Goal: Book appointment/travel/reservation

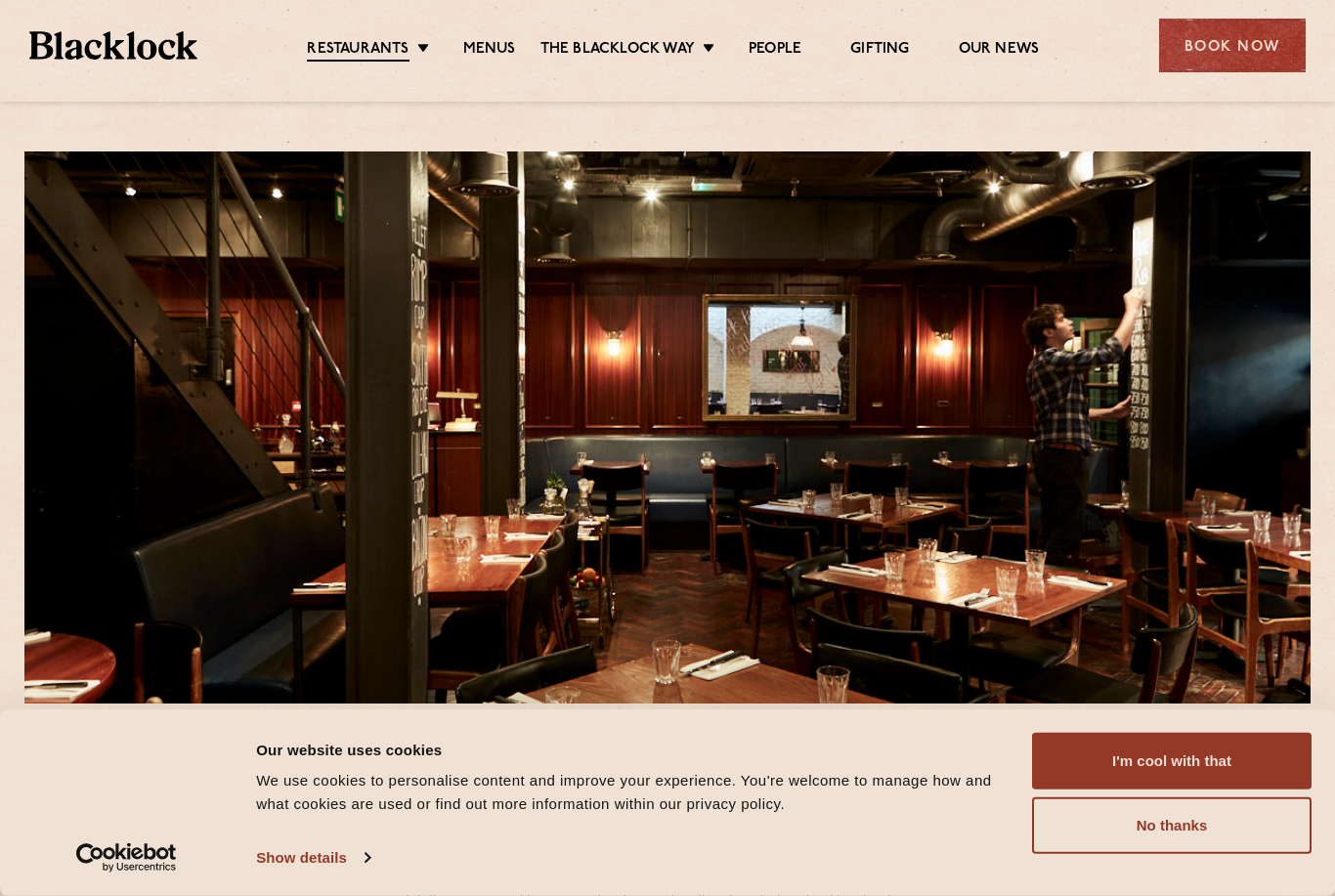
click at [503, 49] on link "Menus" at bounding box center [489, 50] width 53 height 20
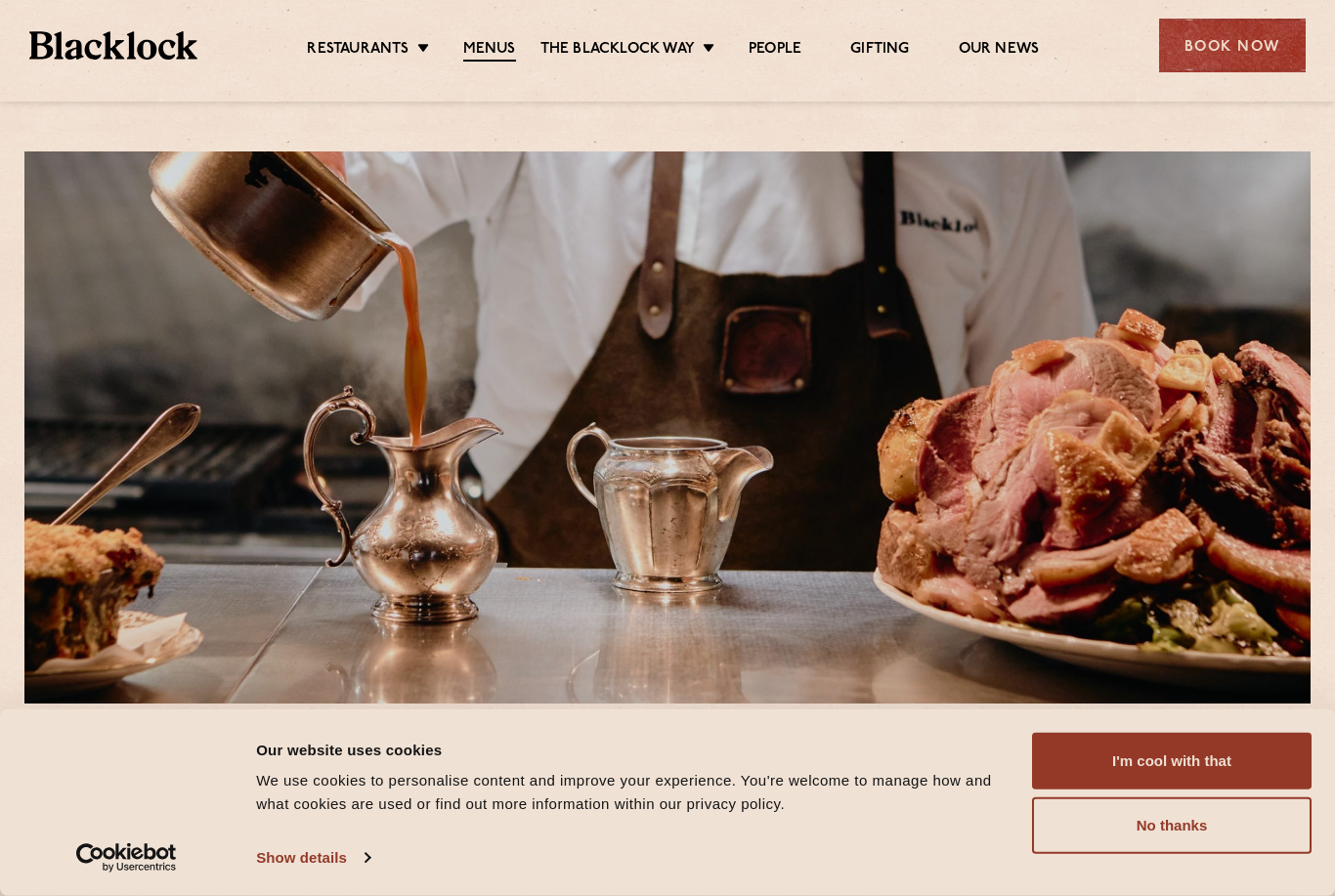
click at [481, 46] on link "Menus" at bounding box center [489, 51] width 53 height 22
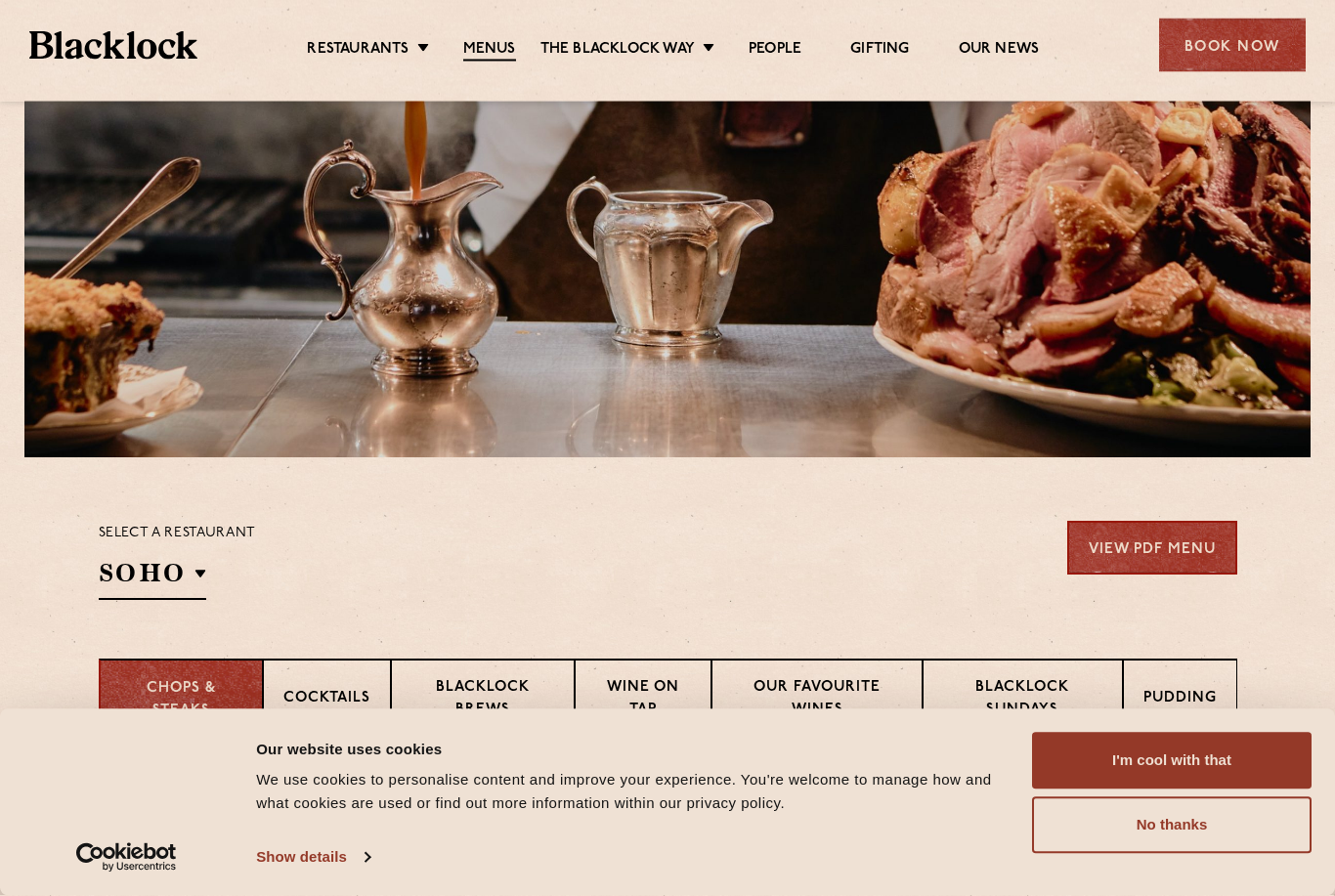
scroll to position [246, 0]
click at [1063, 702] on p "Blacklock Sundays" at bounding box center [1023, 699] width 160 height 46
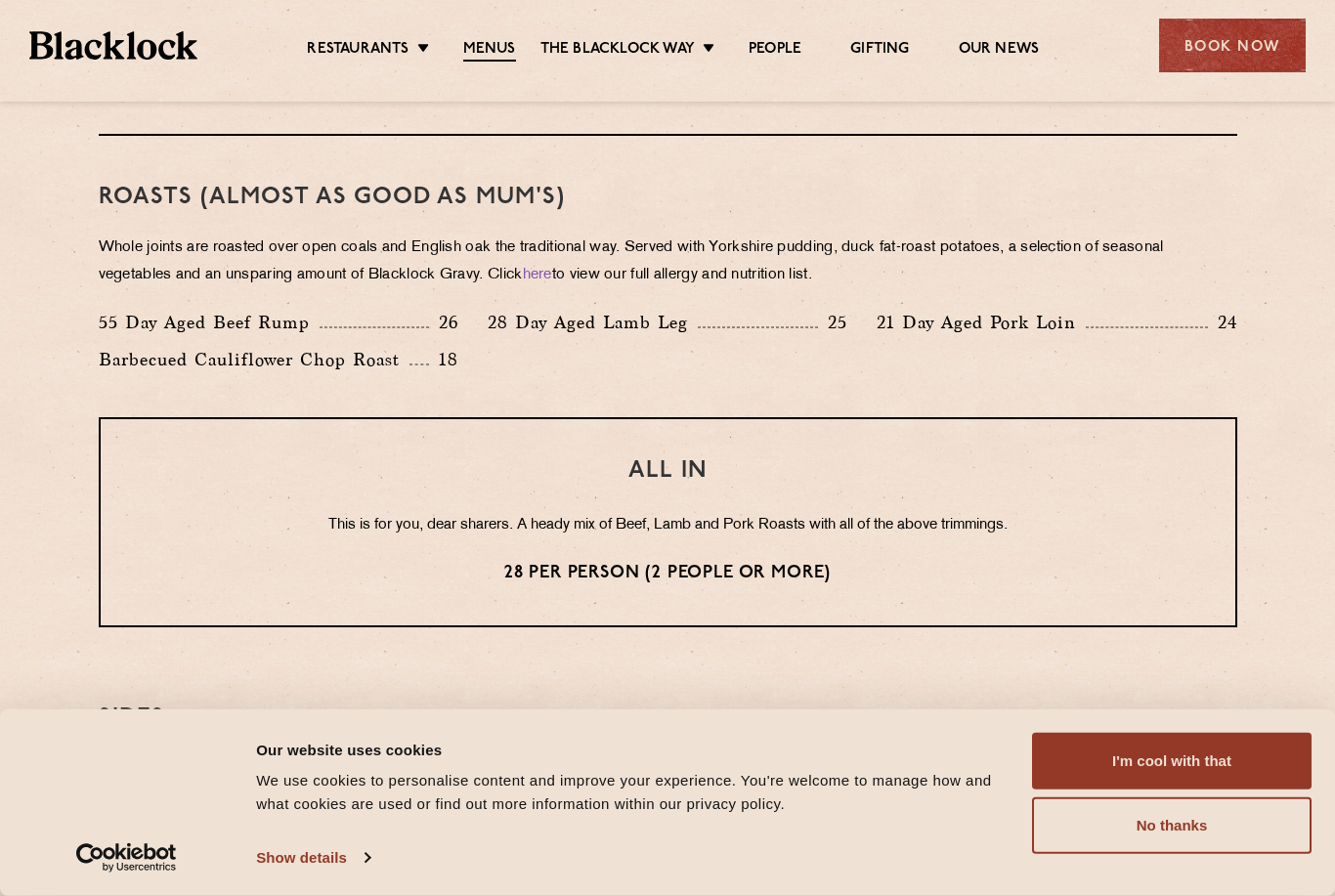
scroll to position [1373, 0]
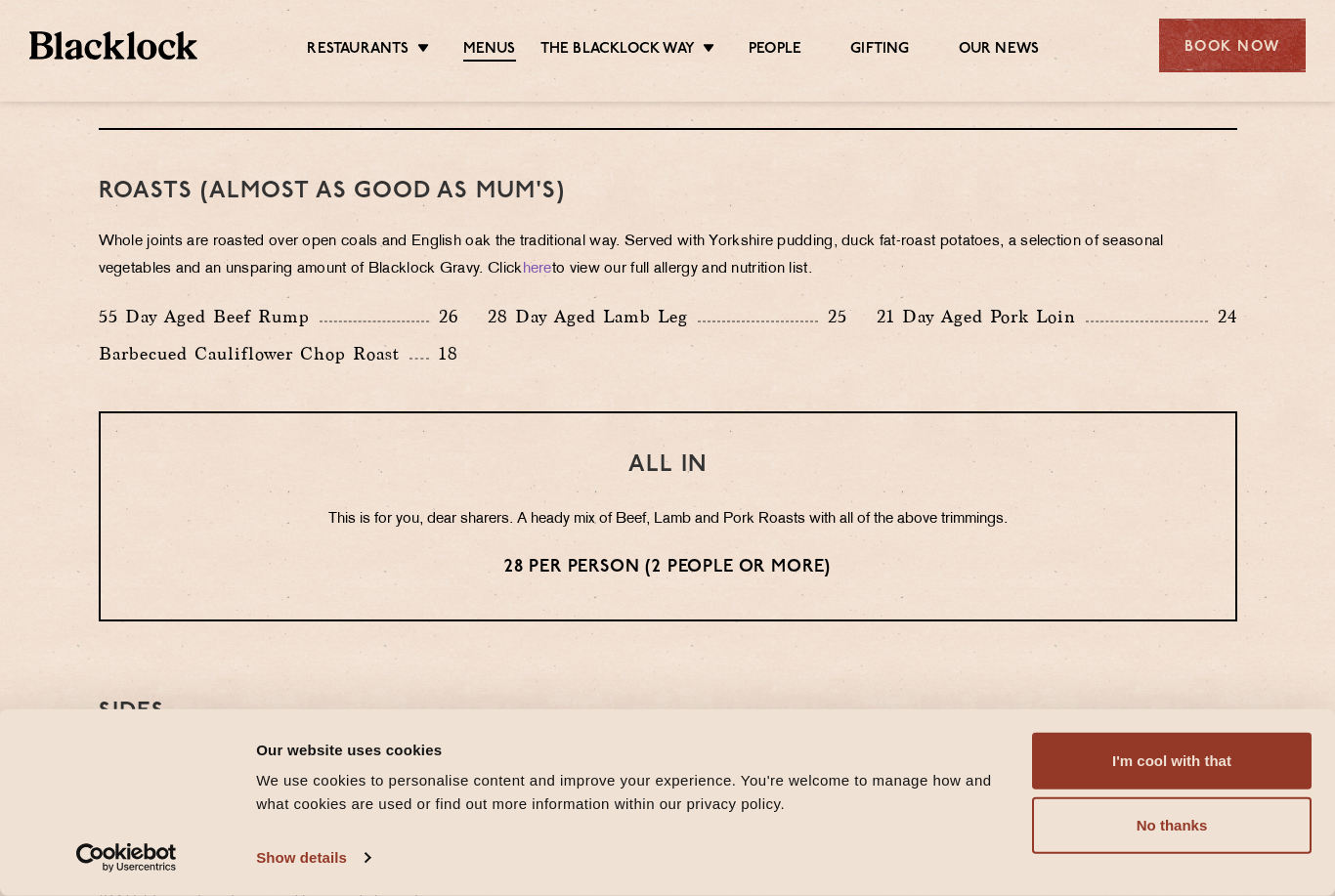
click at [1249, 50] on div "Book Now" at bounding box center [1232, 46] width 147 height 54
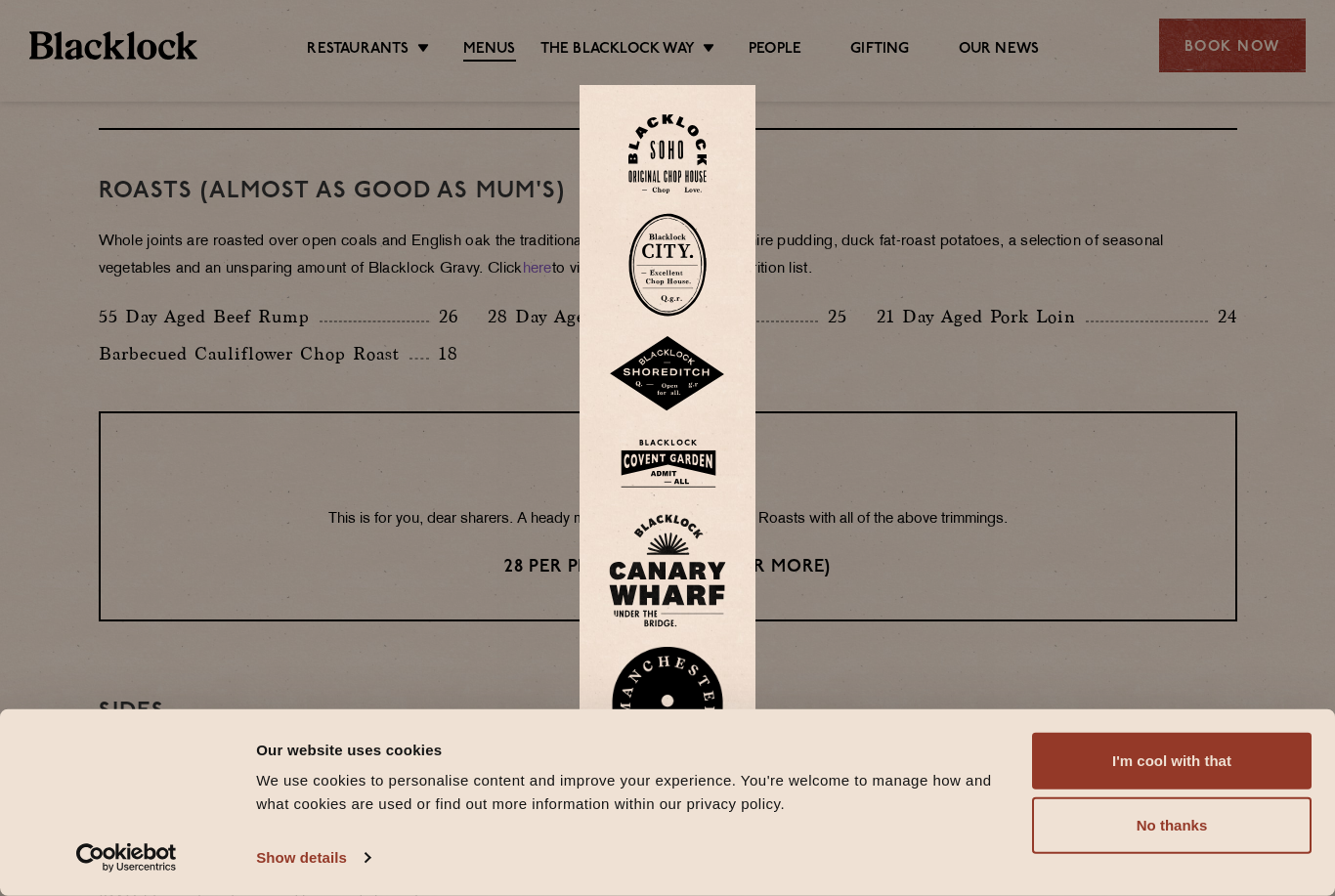
click at [1189, 763] on button "I'm cool with that" at bounding box center [1171, 761] width 279 height 56
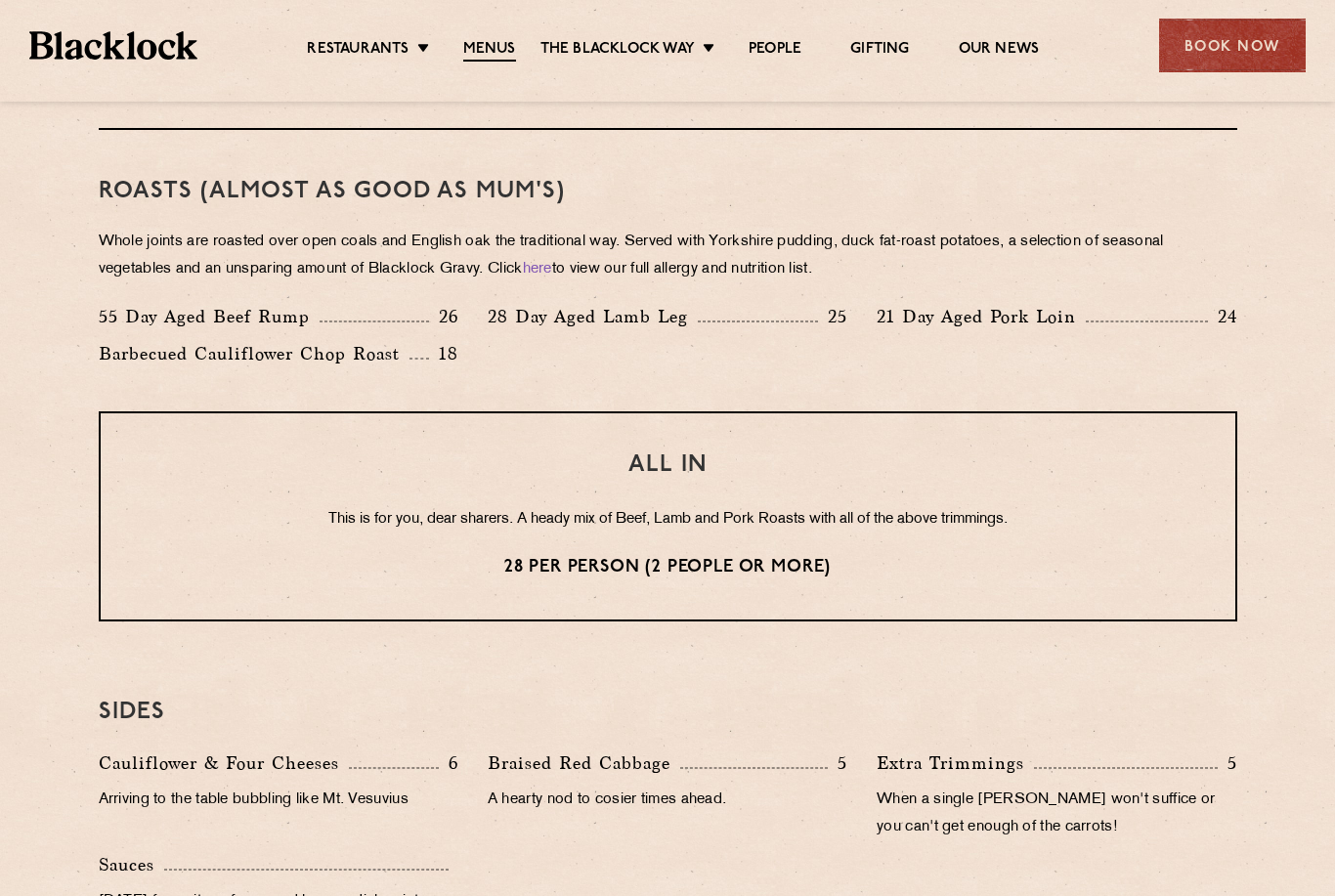
click at [1255, 48] on div "Book Now" at bounding box center [1232, 46] width 147 height 54
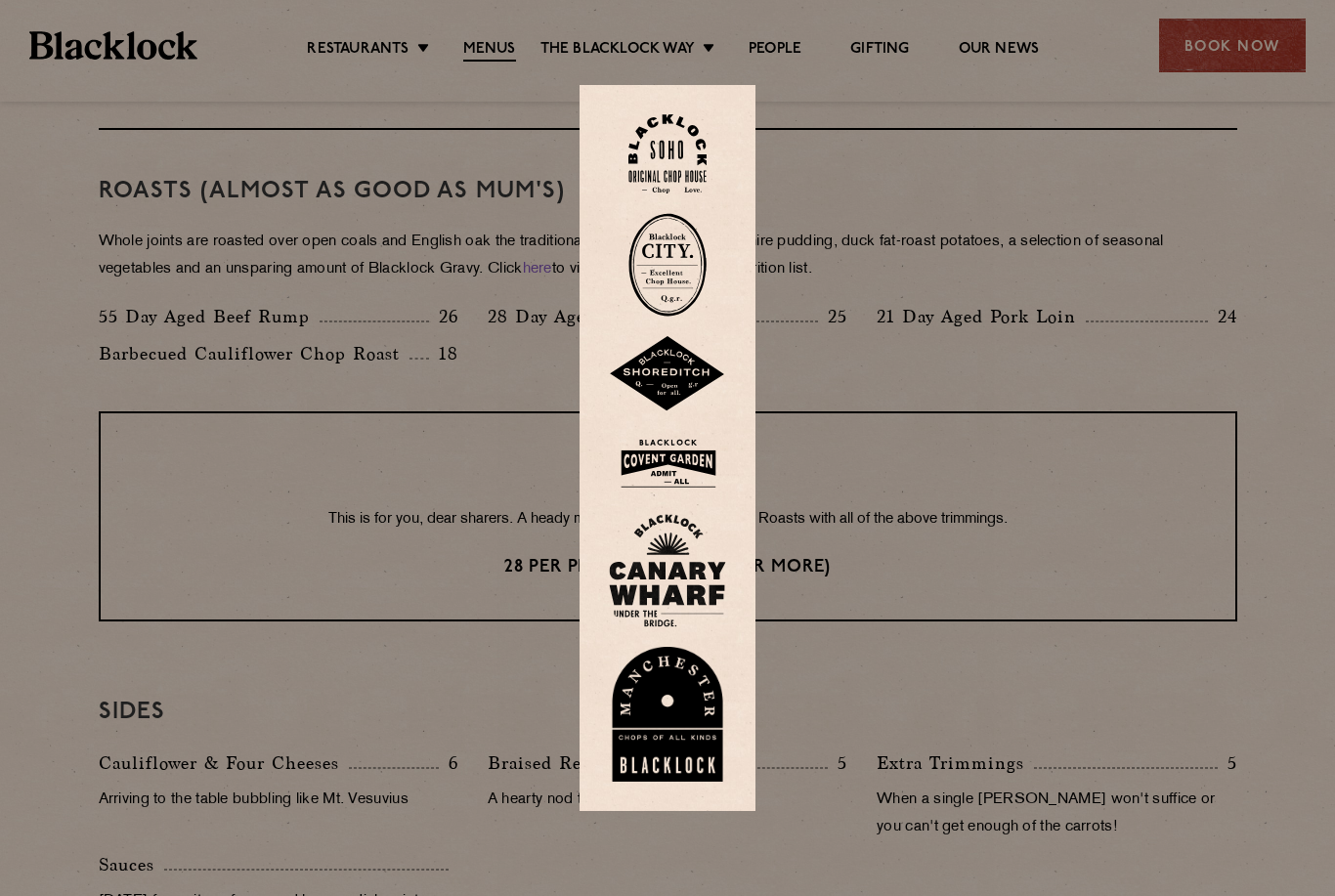
click at [652, 193] on img at bounding box center [667, 154] width 78 height 79
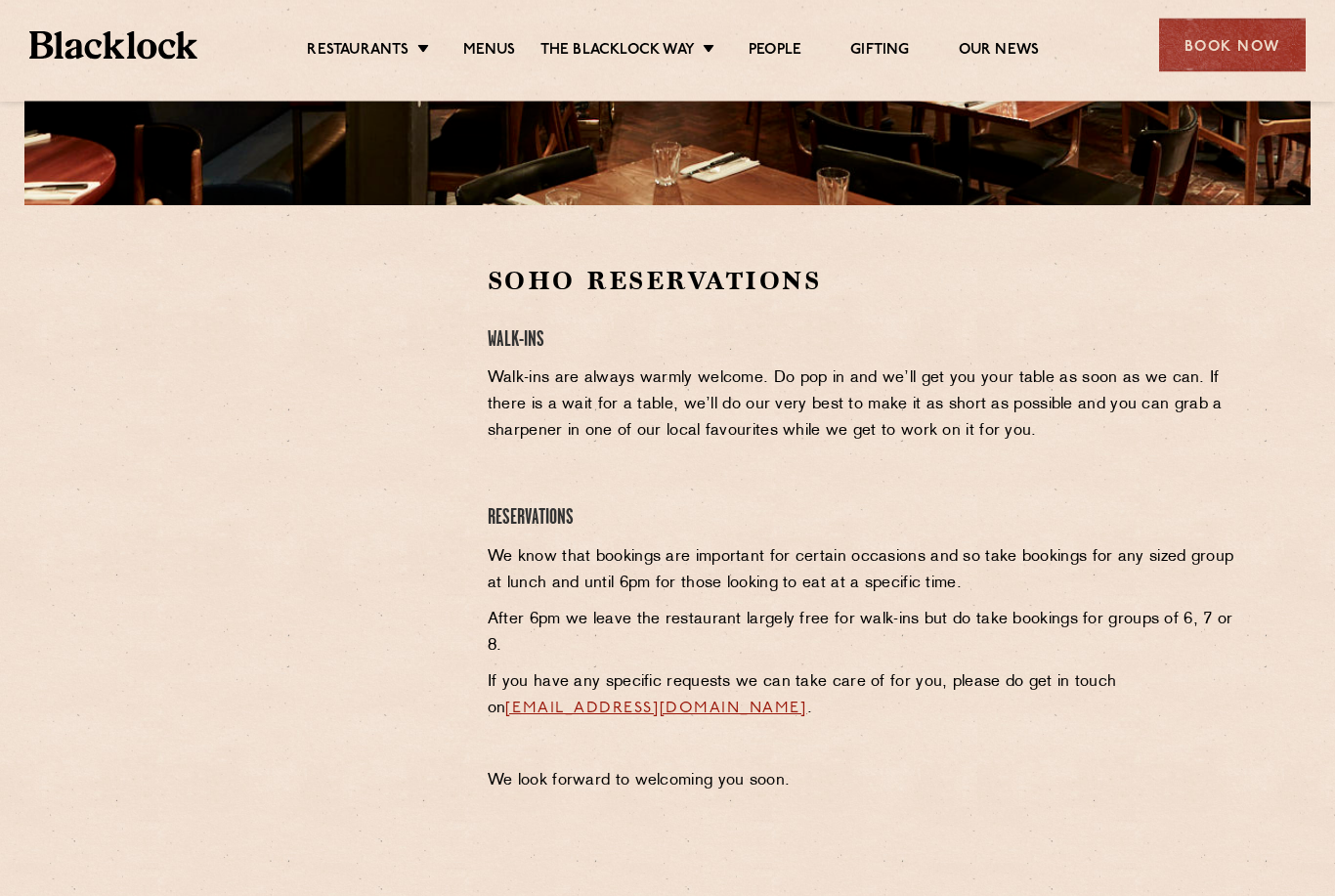
scroll to position [561, 0]
